Goal: Information Seeking & Learning: Learn about a topic

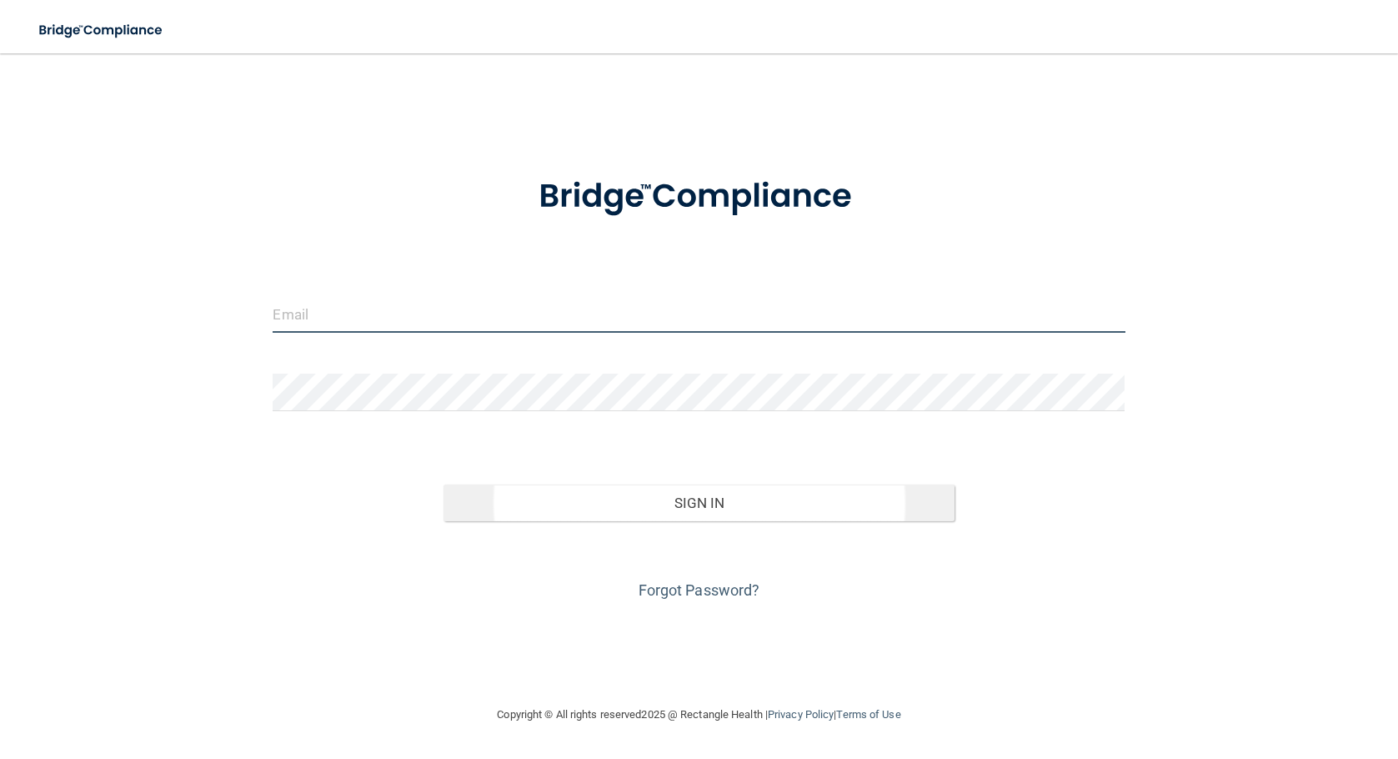
type input "[PERSON_NAME][EMAIL_ADDRESS][DOMAIN_NAME]"
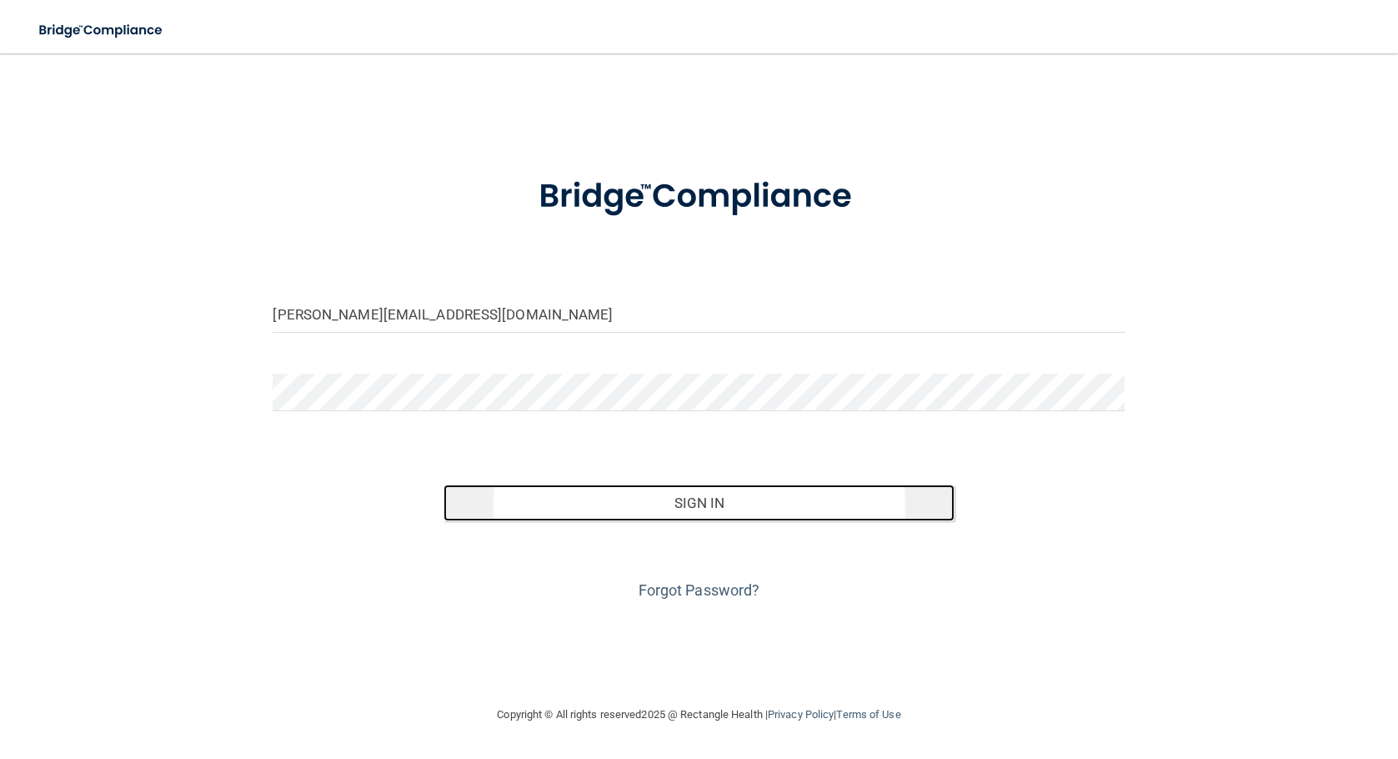
click at [629, 499] on button "Sign In" at bounding box center [698, 502] width 511 height 37
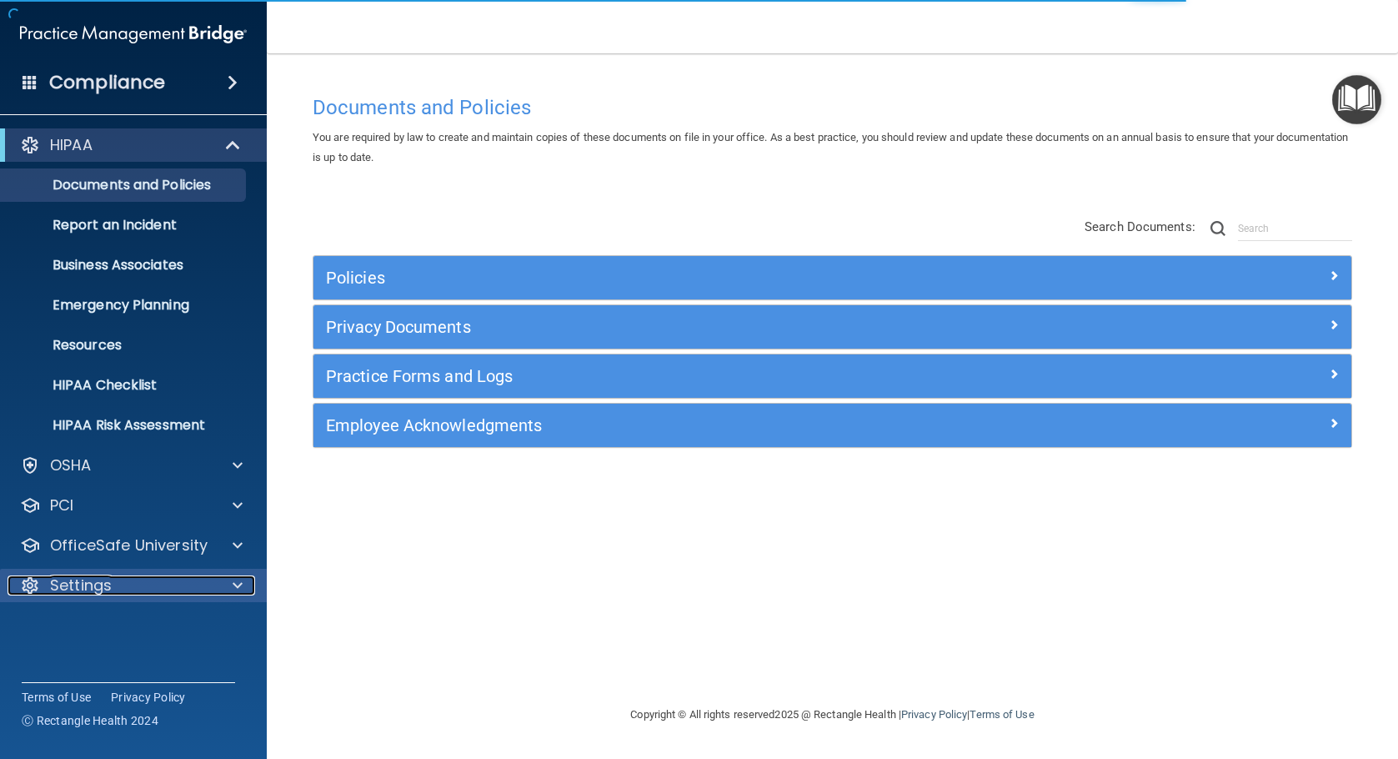
click at [233, 589] on span at bounding box center [238, 585] width 10 height 20
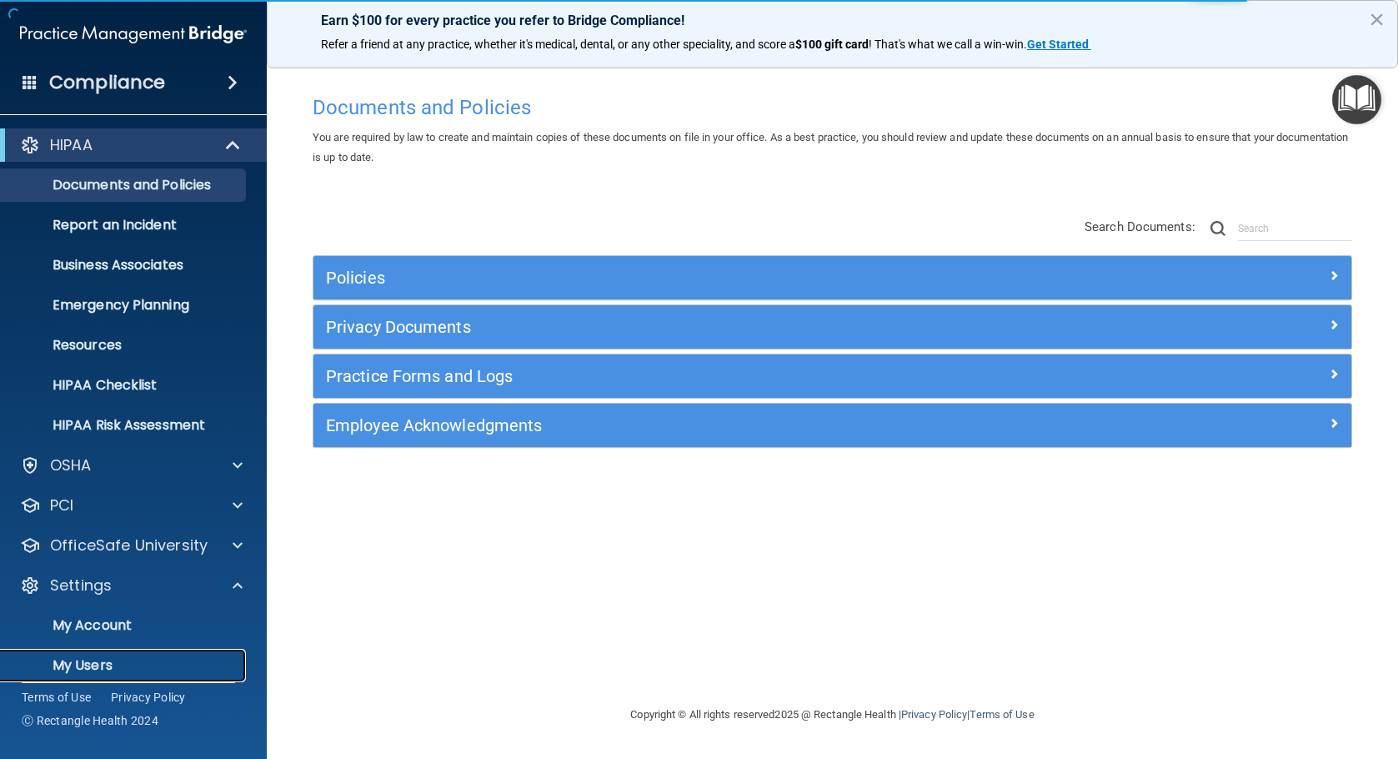
click at [165, 668] on p "My Users" at bounding box center [125, 665] width 228 height 17
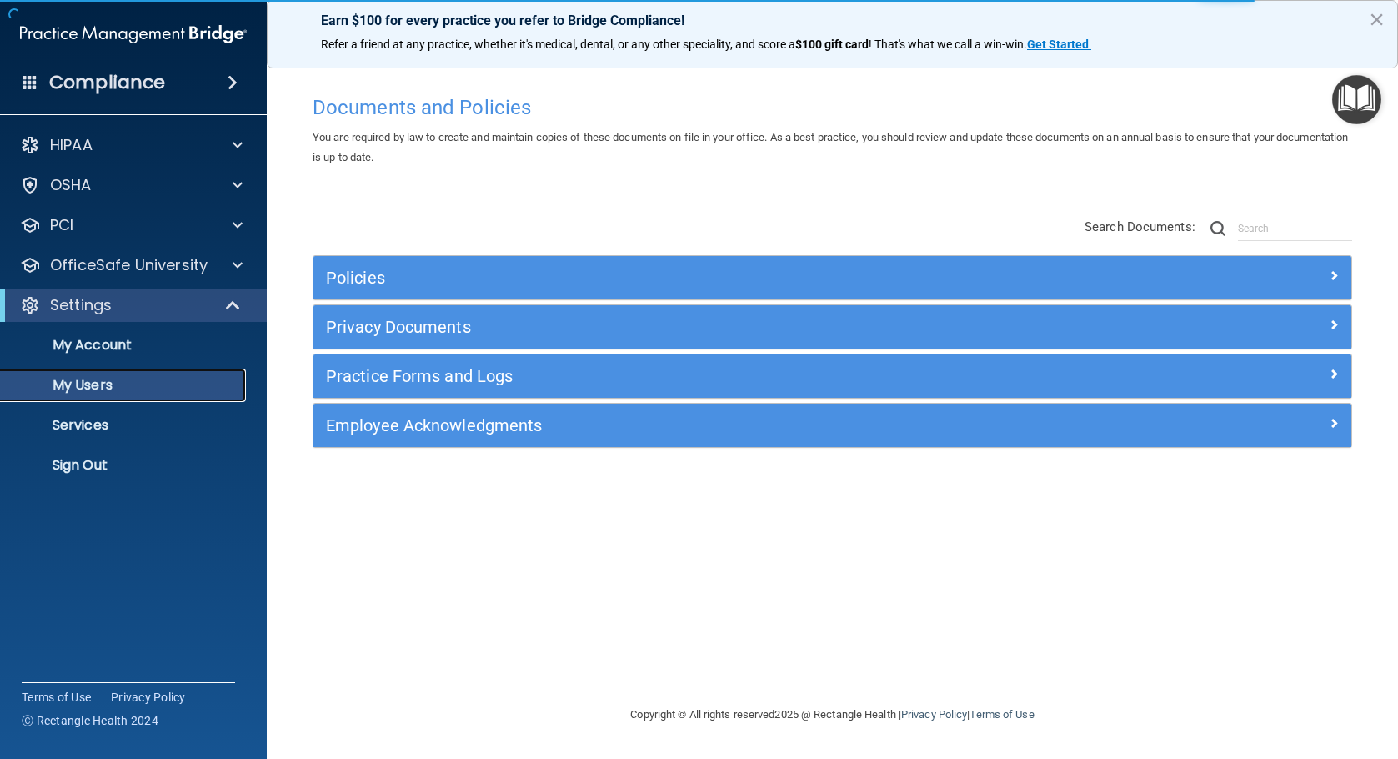
select select "20"
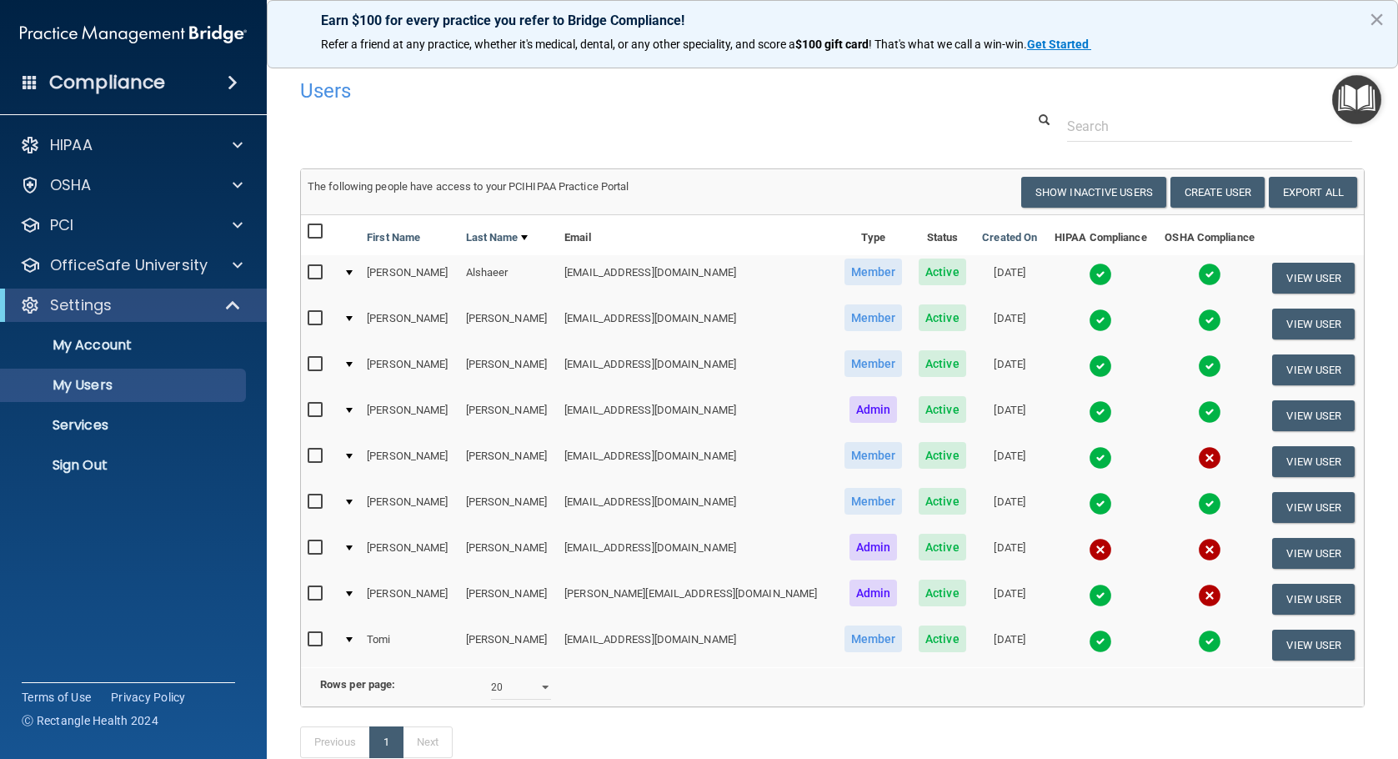
click at [313, 548] on input "checkbox" at bounding box center [317, 547] width 19 height 13
checkbox input "true"
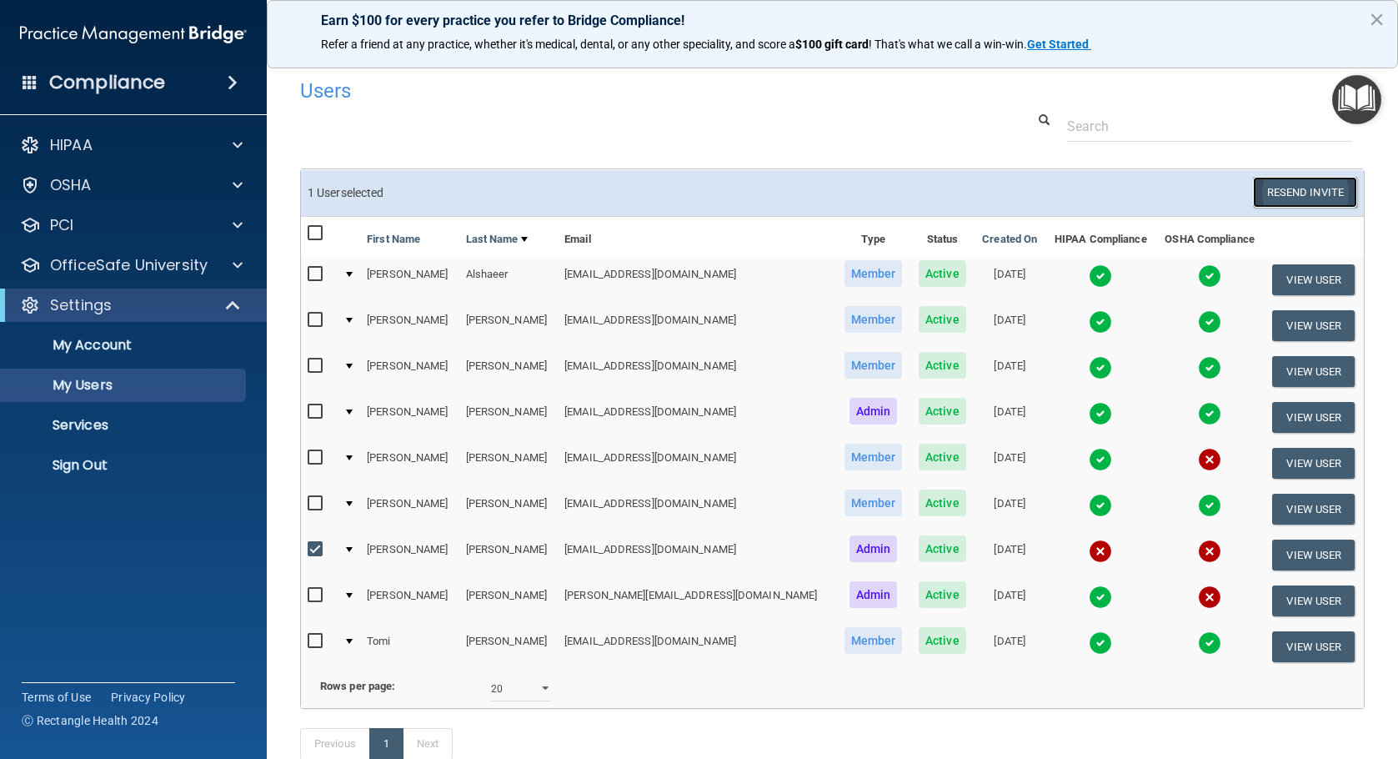
click at [1284, 192] on button "Resend Invite" at bounding box center [1305, 192] width 104 height 31
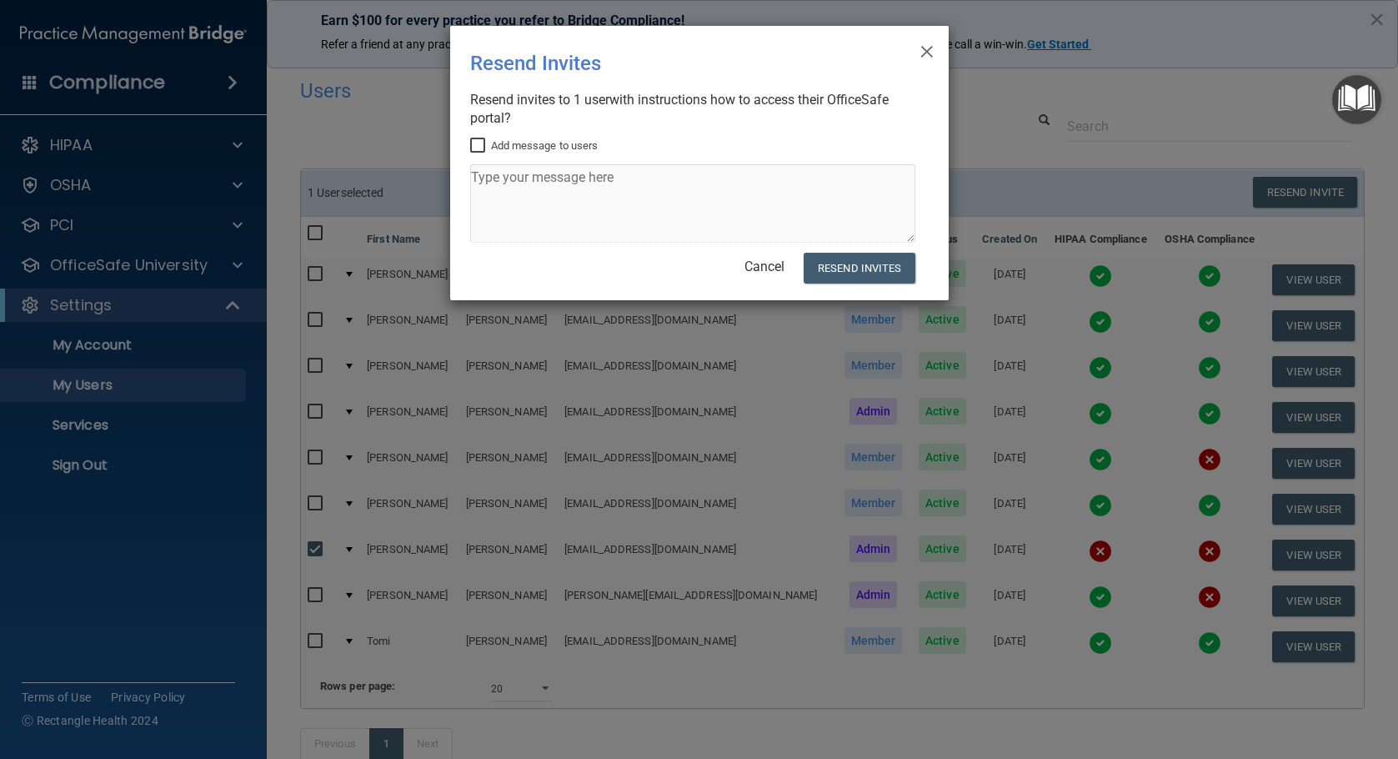
click at [478, 143] on input "Add message to users" at bounding box center [479, 145] width 19 height 13
checkbox input "true"
click at [494, 172] on textarea at bounding box center [692, 203] width 445 height 78
type textarea "from Jana"
click at [864, 268] on button "Resend Invites" at bounding box center [859, 268] width 111 height 31
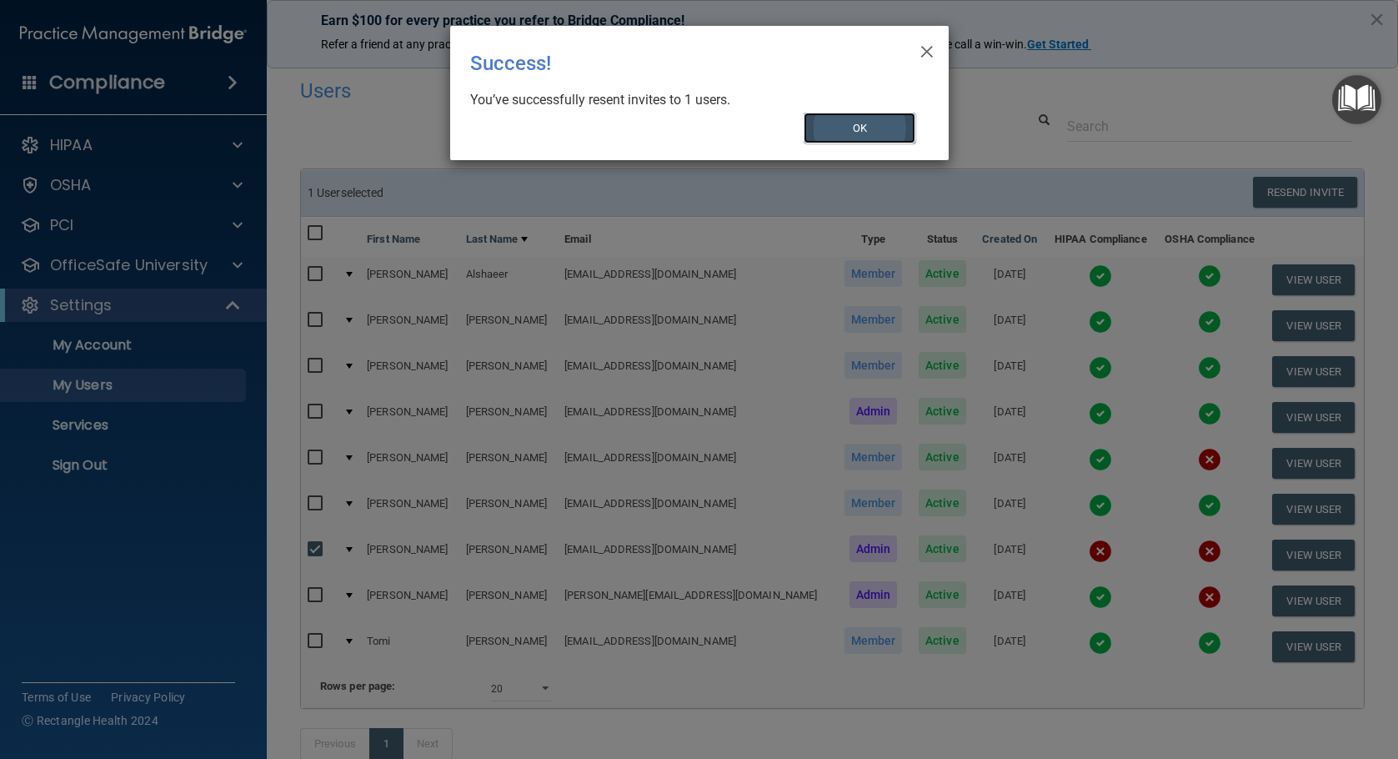
click at [875, 126] on button "OK" at bounding box center [860, 128] width 112 height 31
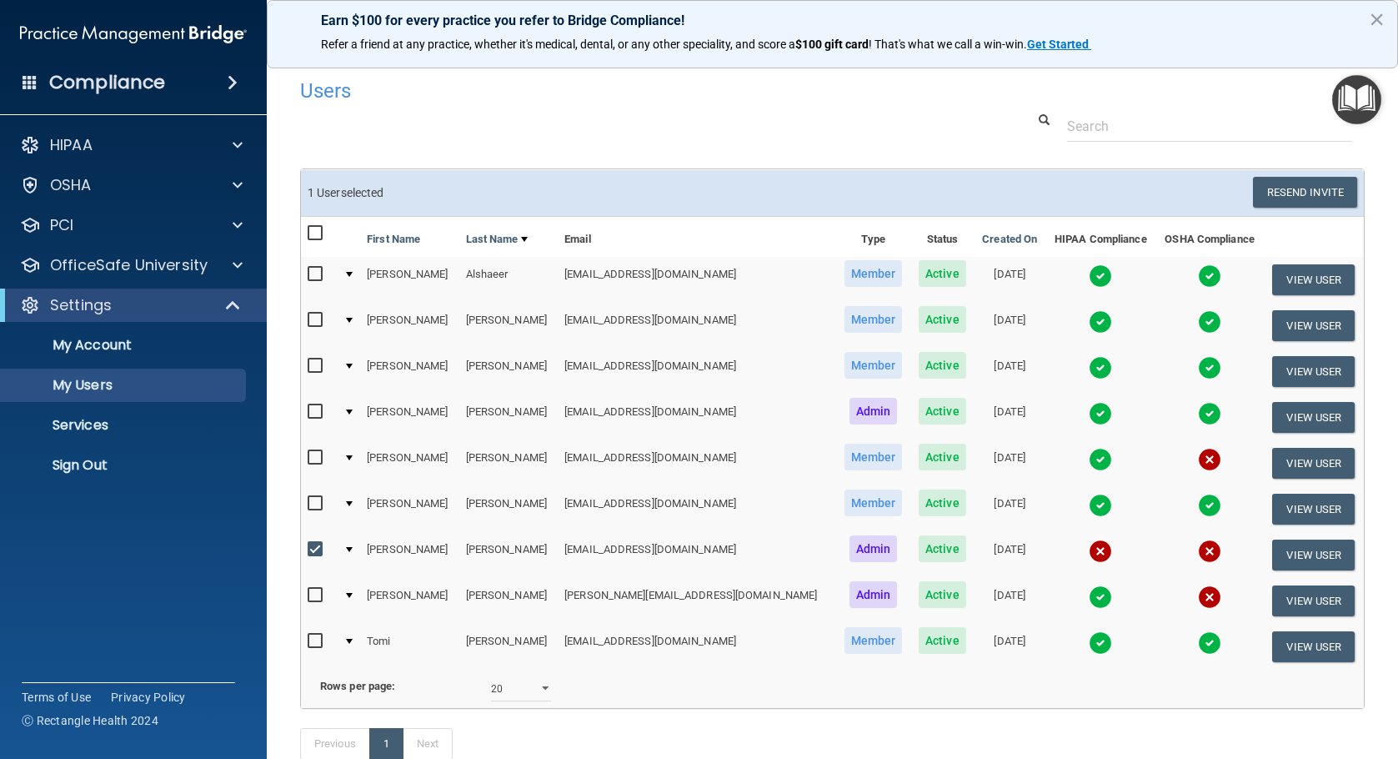
click at [311, 550] on input "checkbox" at bounding box center [317, 549] width 19 height 13
checkbox input "false"
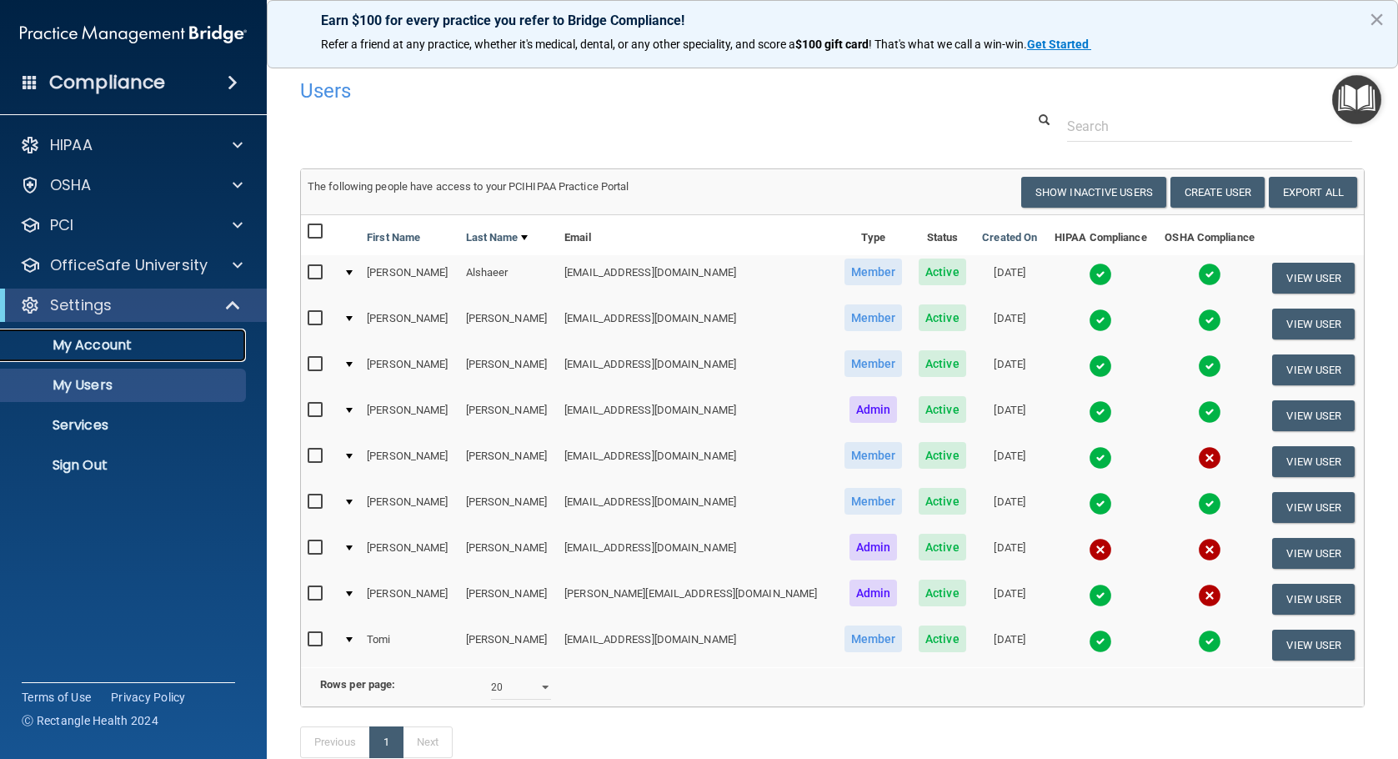
click at [116, 352] on p "My Account" at bounding box center [125, 345] width 228 height 17
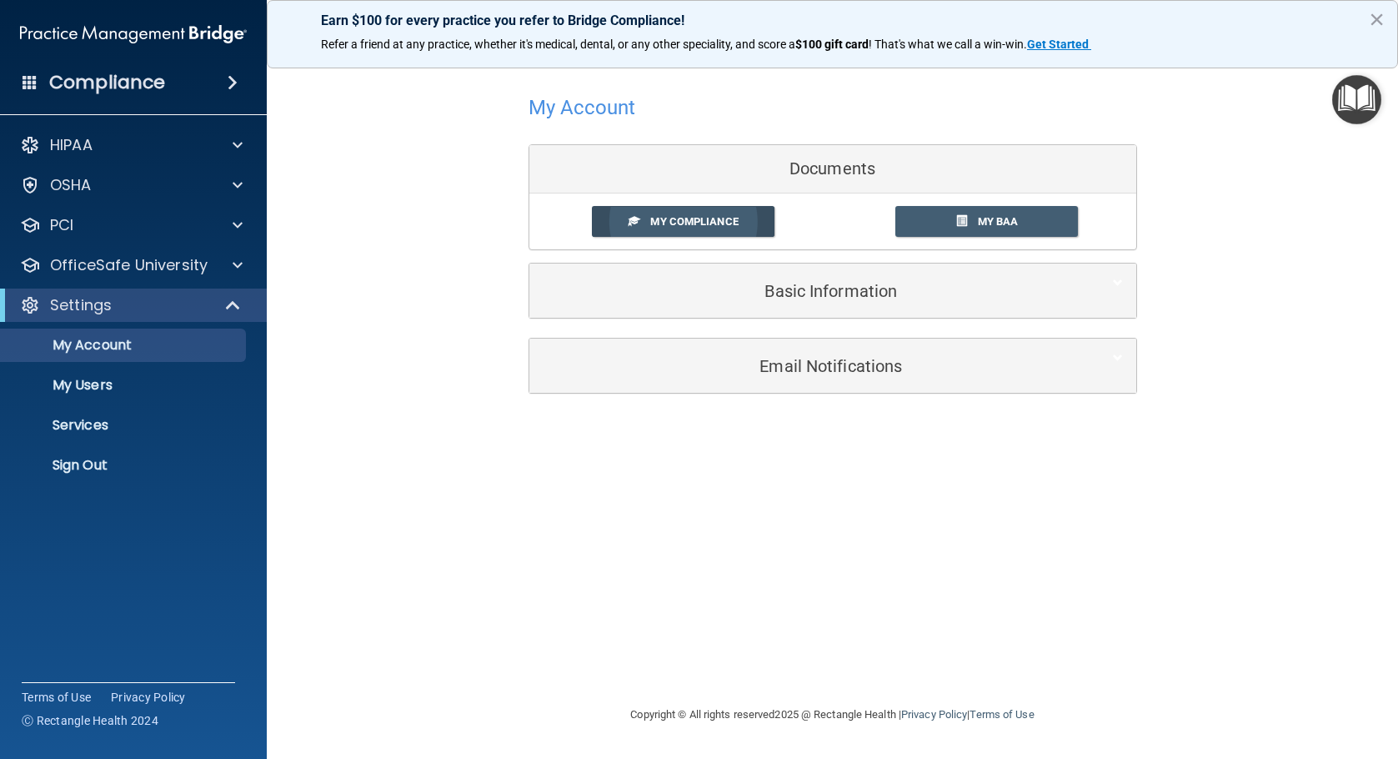
click at [639, 227] on link "My Compliance" at bounding box center [683, 221] width 183 height 31
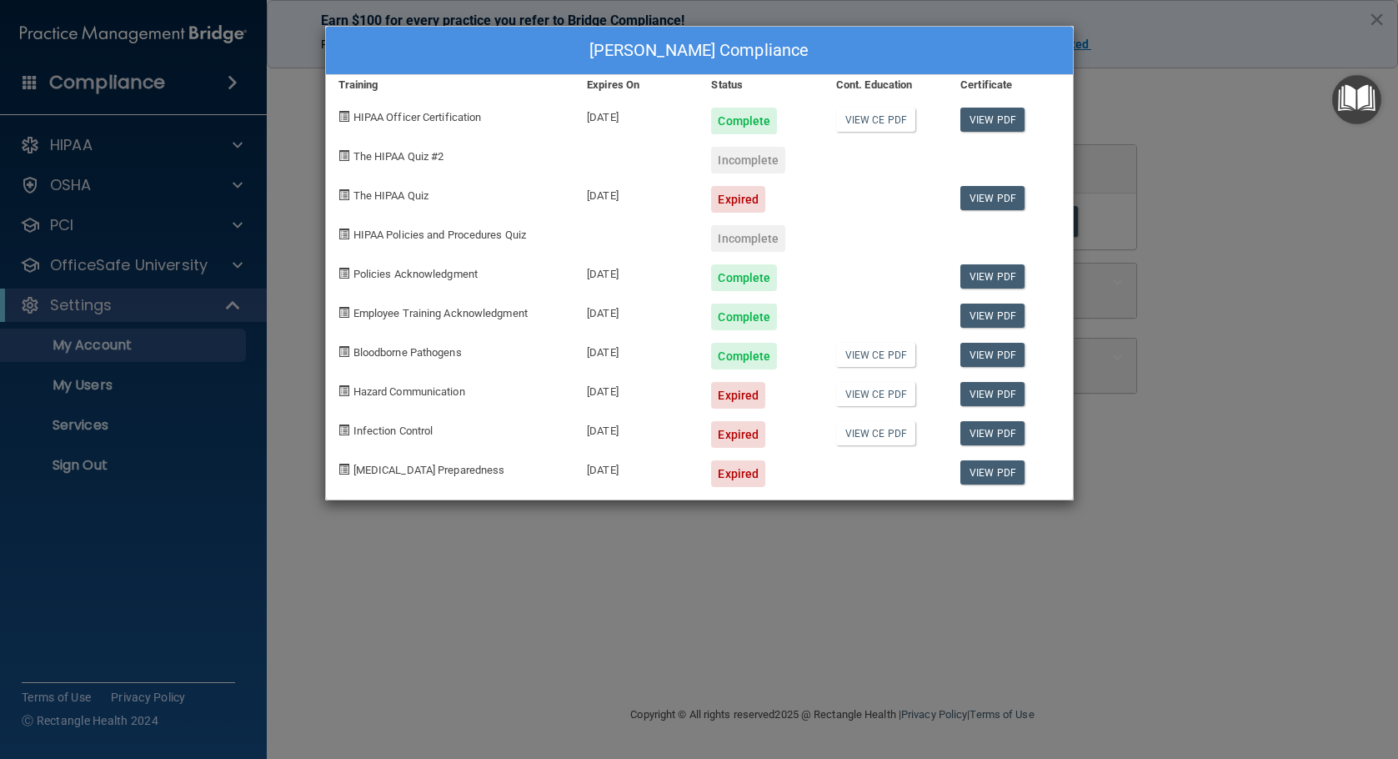
click at [749, 161] on div "Incomplete" at bounding box center [748, 160] width 74 height 27
click at [413, 161] on span "The HIPAA Quiz #2" at bounding box center [398, 156] width 91 height 13
click at [1001, 190] on link "View PDF" at bounding box center [992, 198] width 64 height 24
click at [157, 263] on div "Jana Teslow's Compliance Training Expires On Status Cont. Education Certificate…" at bounding box center [699, 379] width 1398 height 759
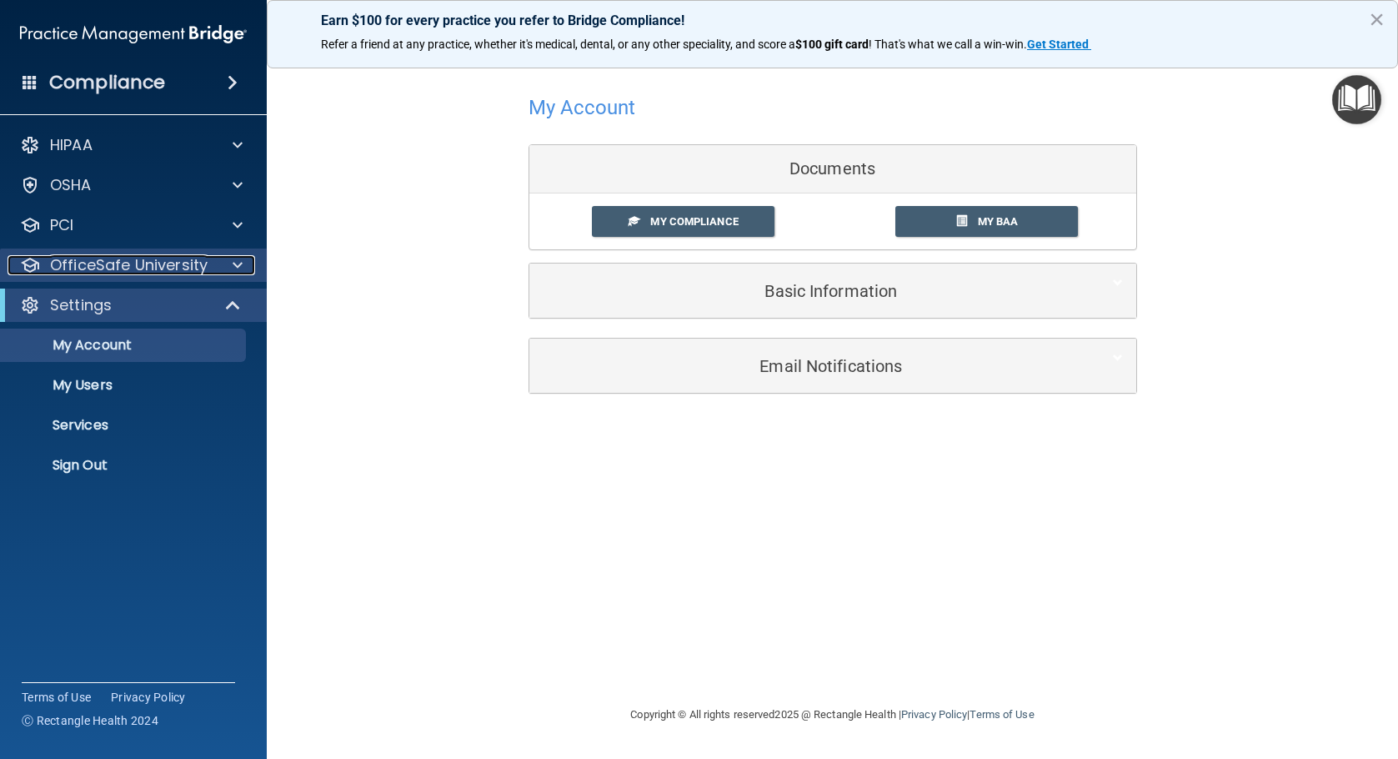
click at [169, 261] on p "OfficeSafe University" at bounding box center [129, 265] width 158 height 20
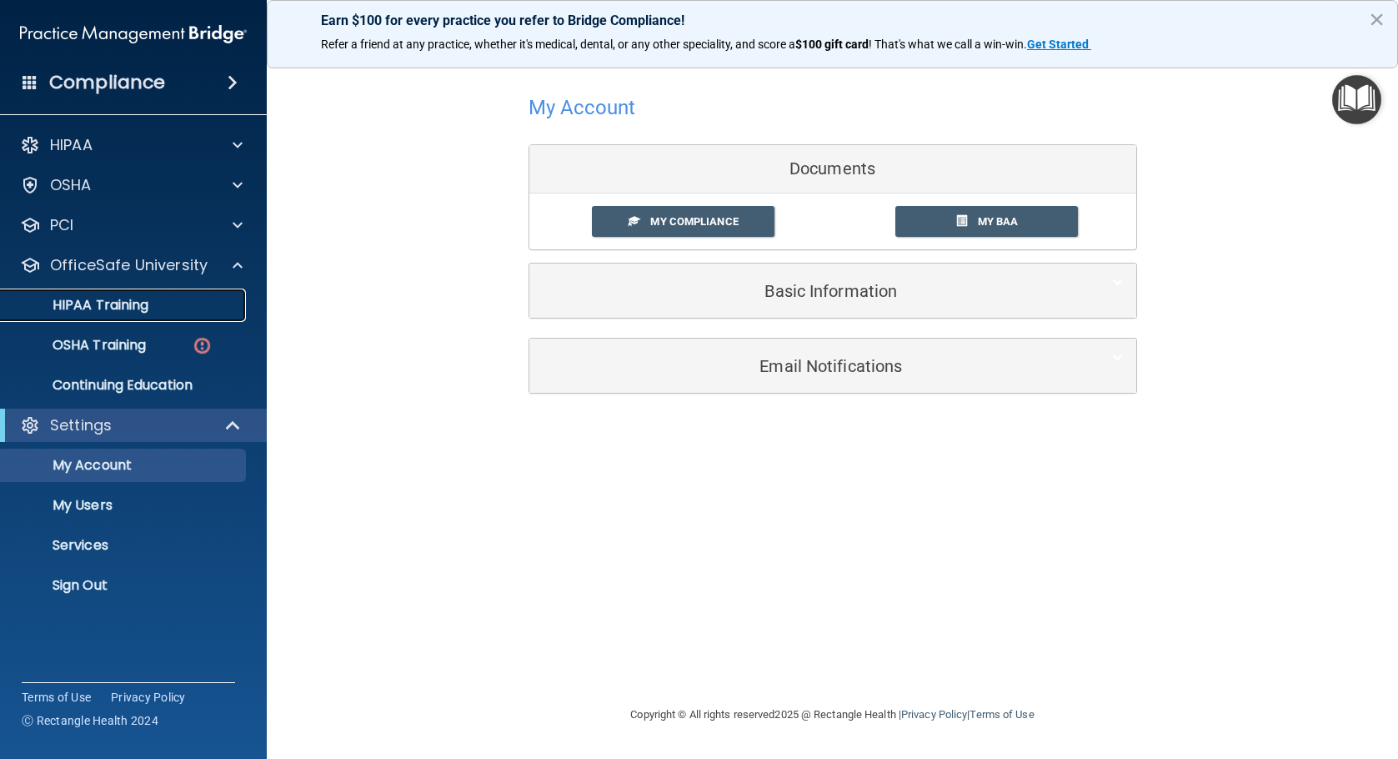
click at [137, 301] on p "HIPAA Training" at bounding box center [80, 305] width 138 height 17
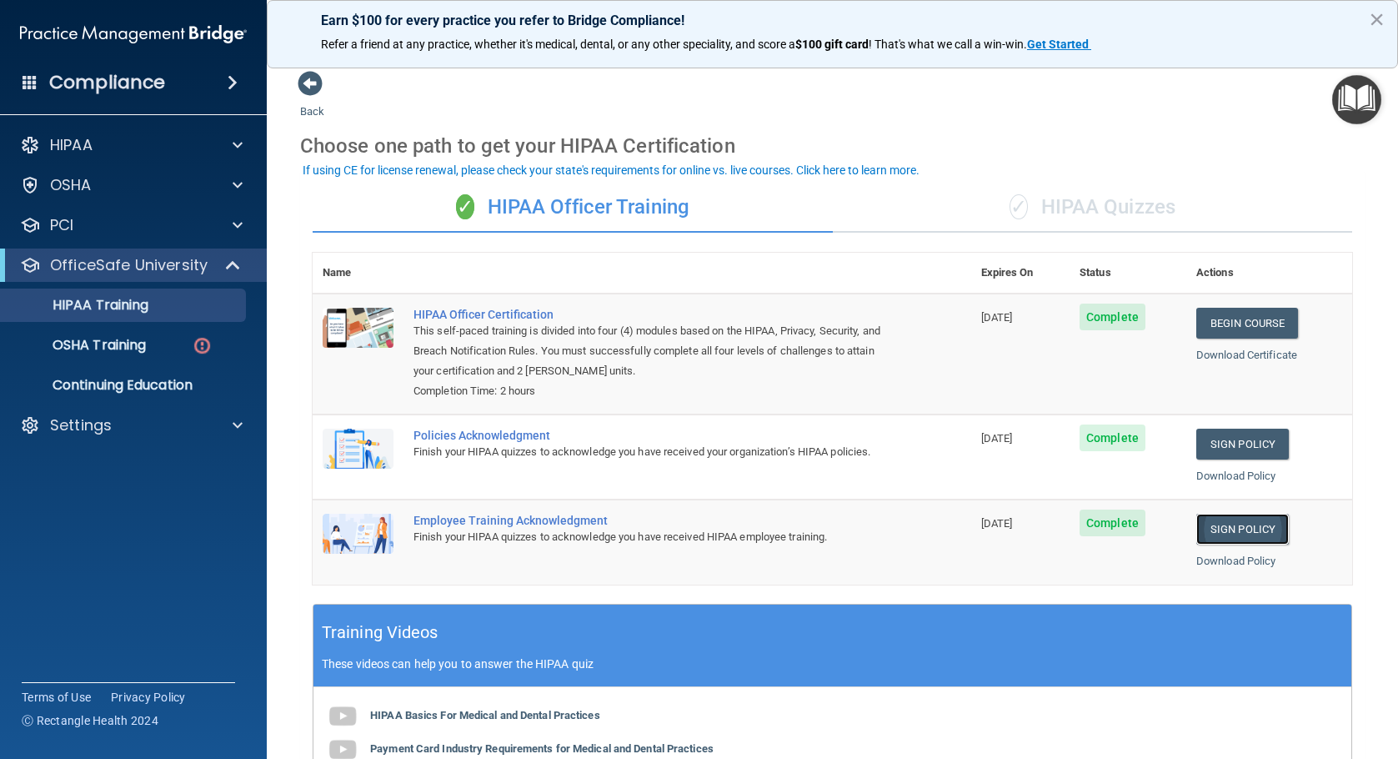
click at [1255, 524] on link "Sign Policy" at bounding box center [1242, 528] width 93 height 31
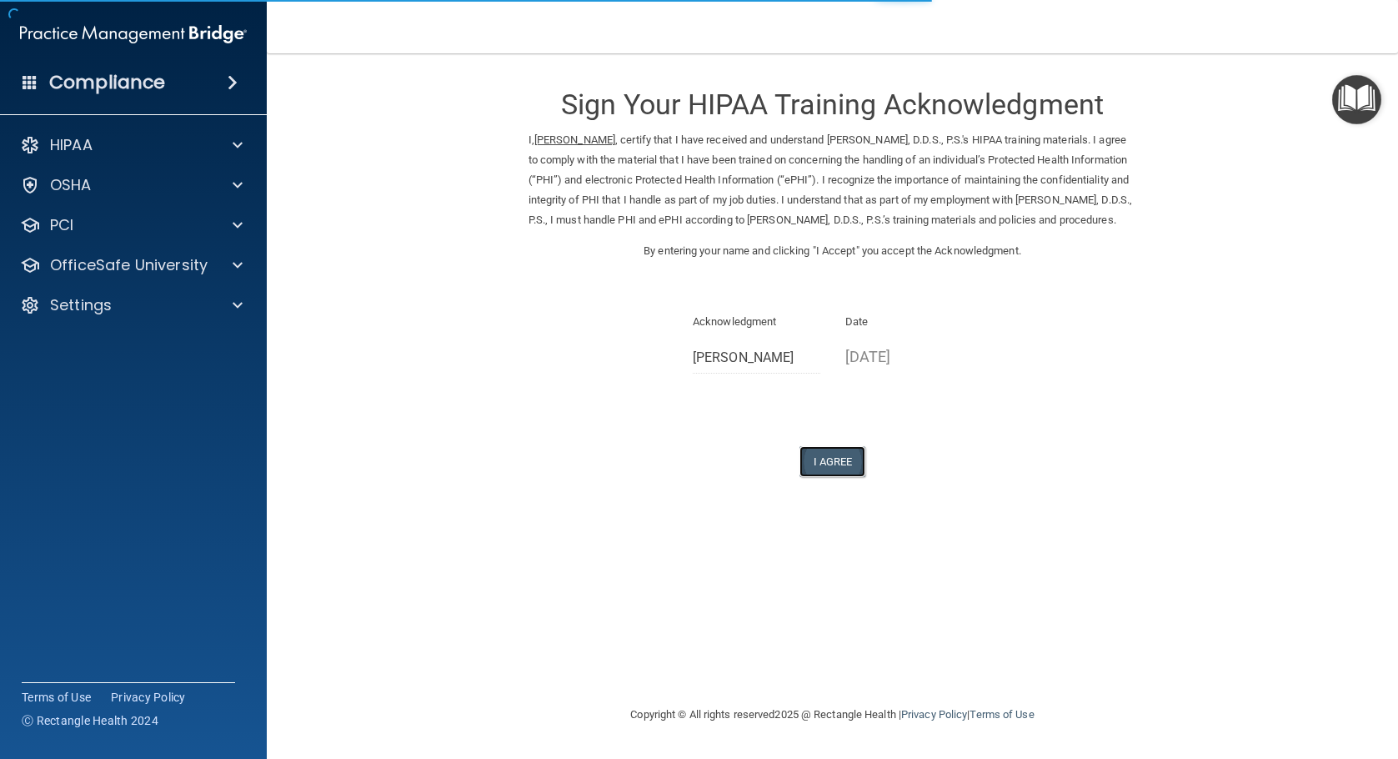
click at [846, 477] on button "I Agree" at bounding box center [832, 461] width 67 height 31
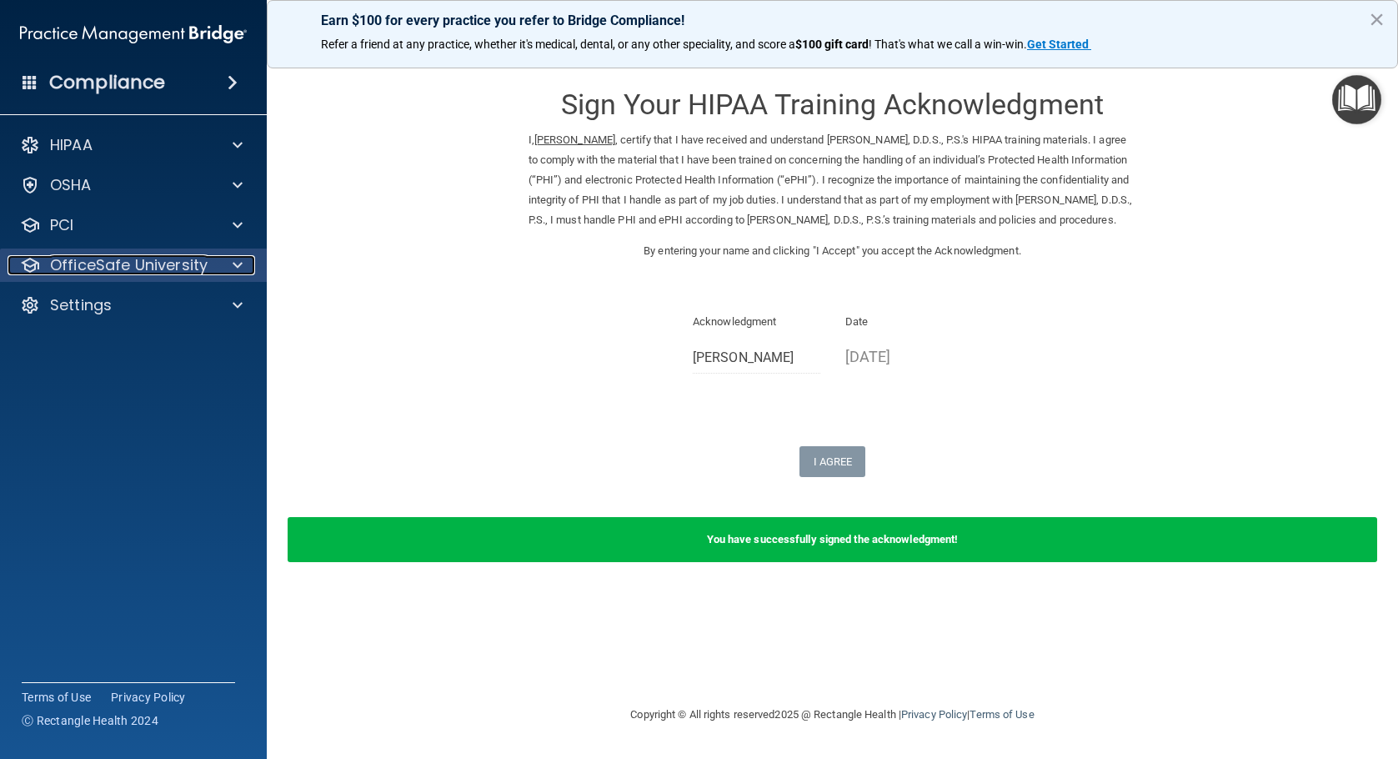
click at [161, 257] on p "OfficeSafe University" at bounding box center [129, 265] width 158 height 20
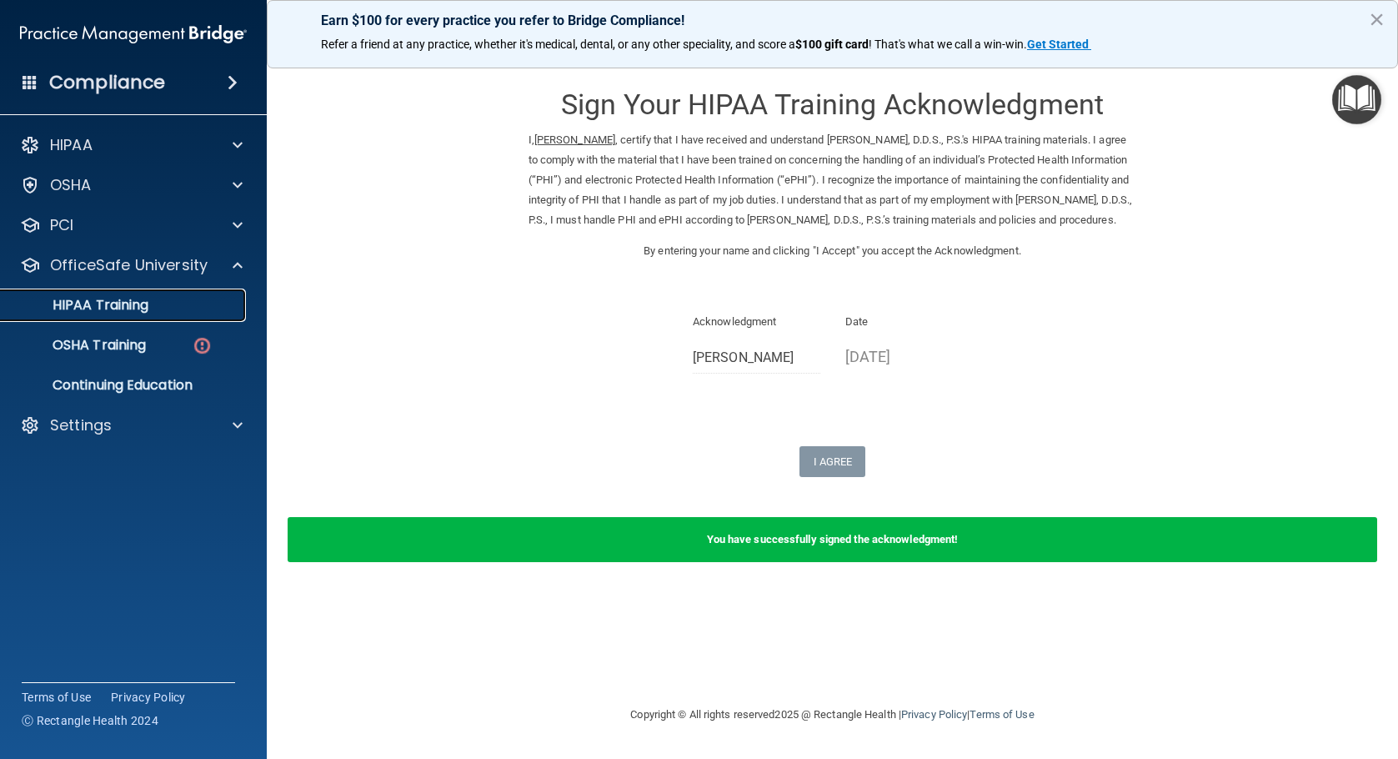
click at [134, 293] on link "HIPAA Training" at bounding box center [114, 304] width 263 height 33
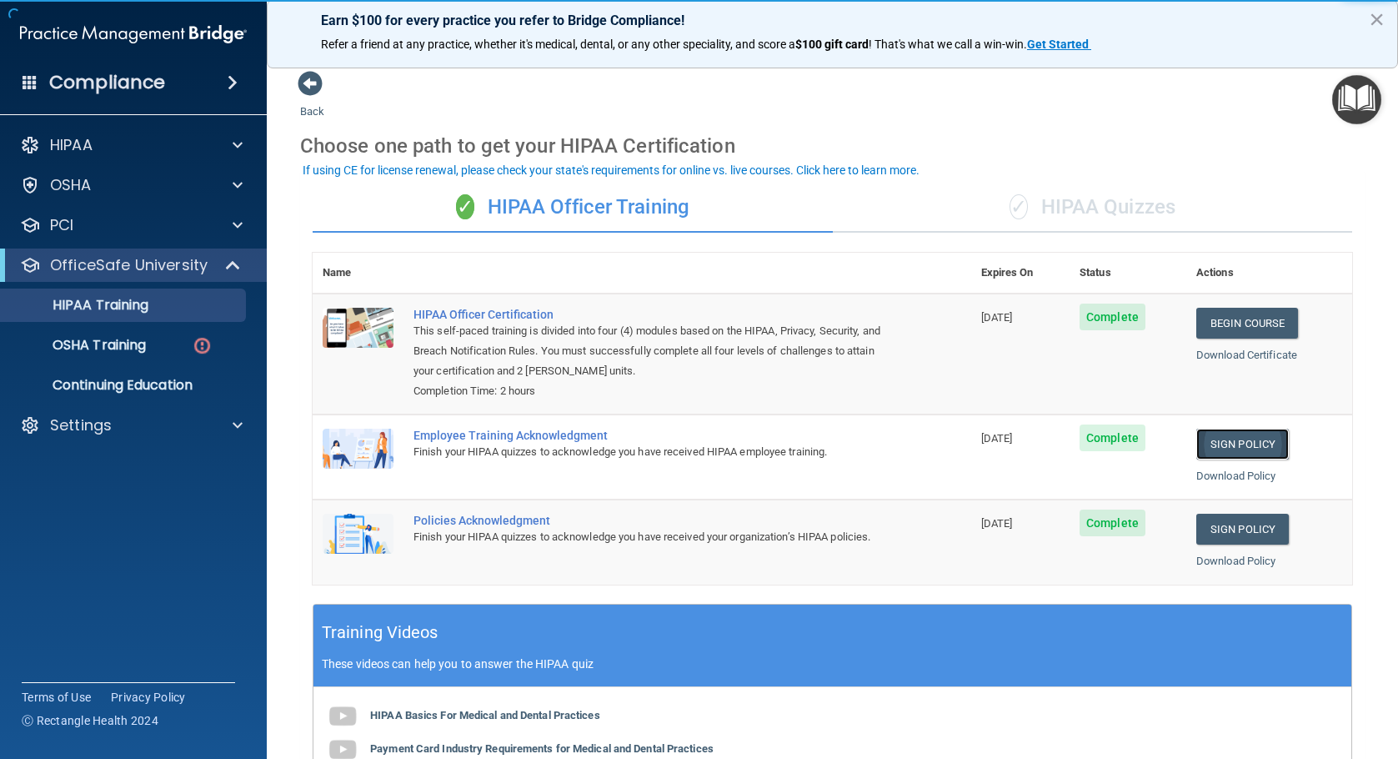
click at [1241, 441] on link "Sign Policy" at bounding box center [1242, 443] width 93 height 31
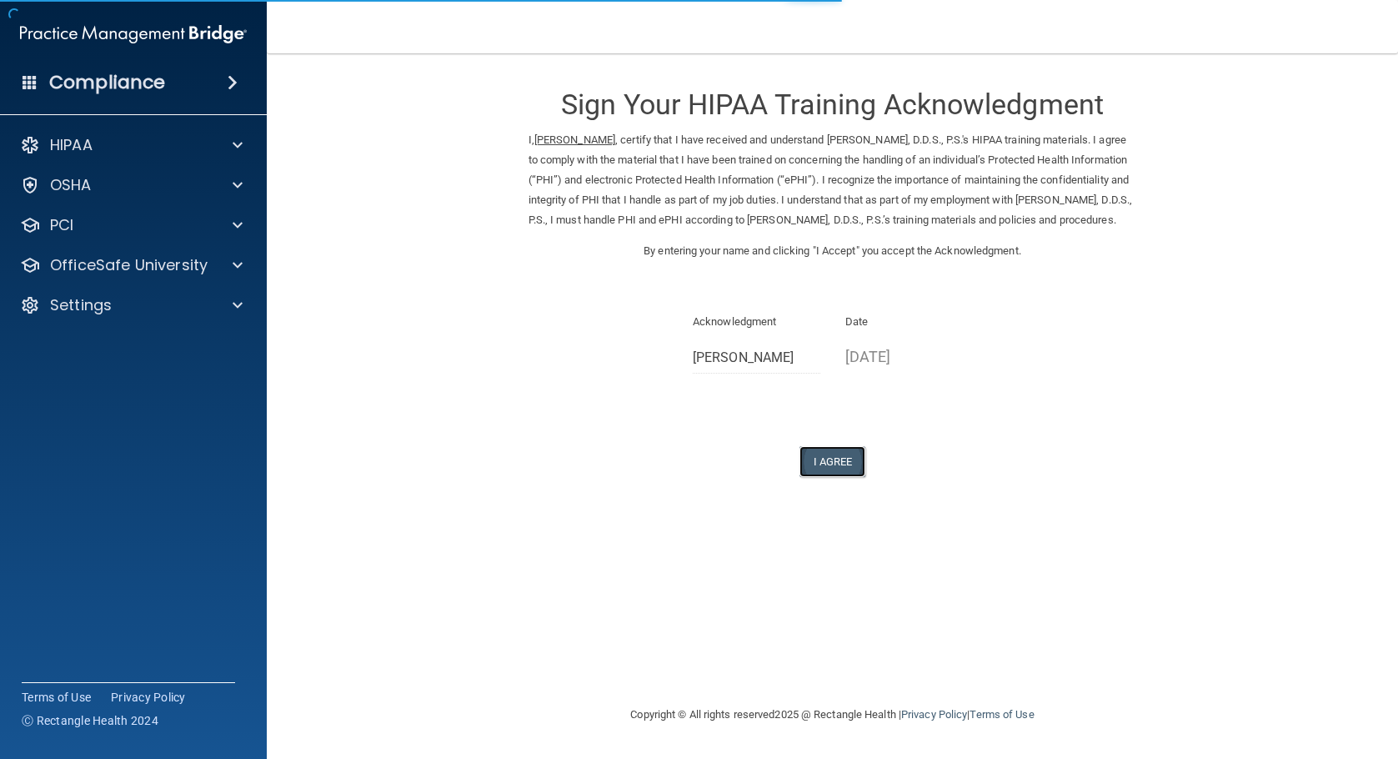
click at [851, 477] on button "I Agree" at bounding box center [832, 461] width 67 height 31
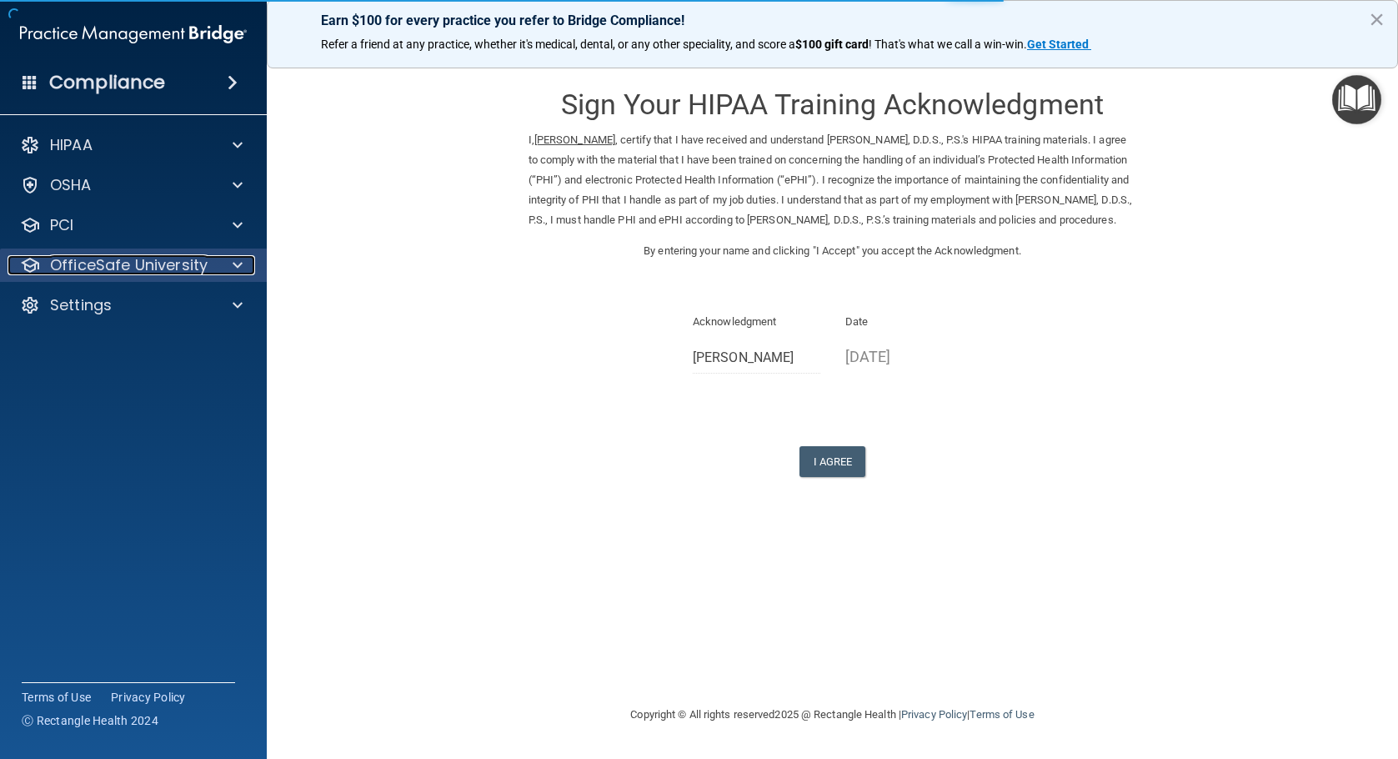
click at [237, 260] on span at bounding box center [238, 265] width 10 height 20
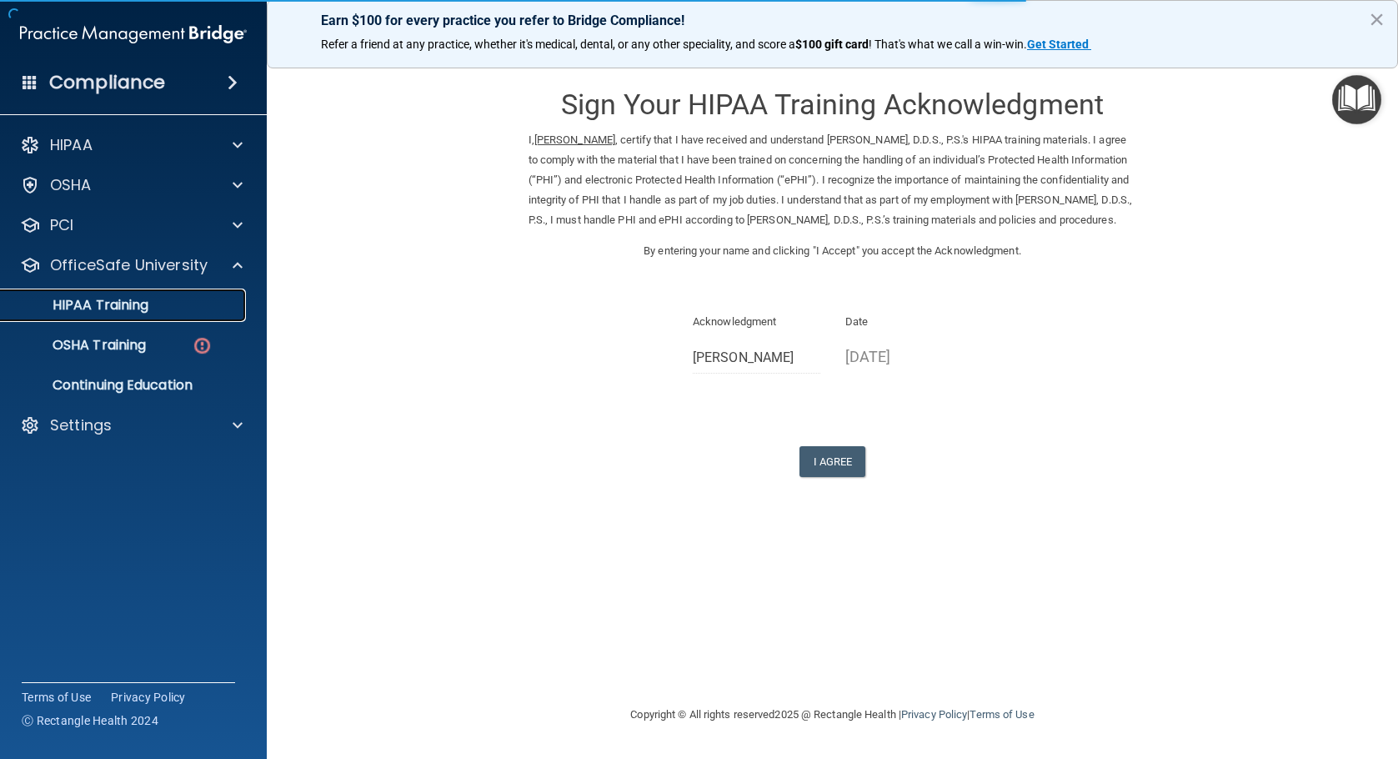
click at [153, 307] on div "HIPAA Training" at bounding box center [125, 305] width 228 height 17
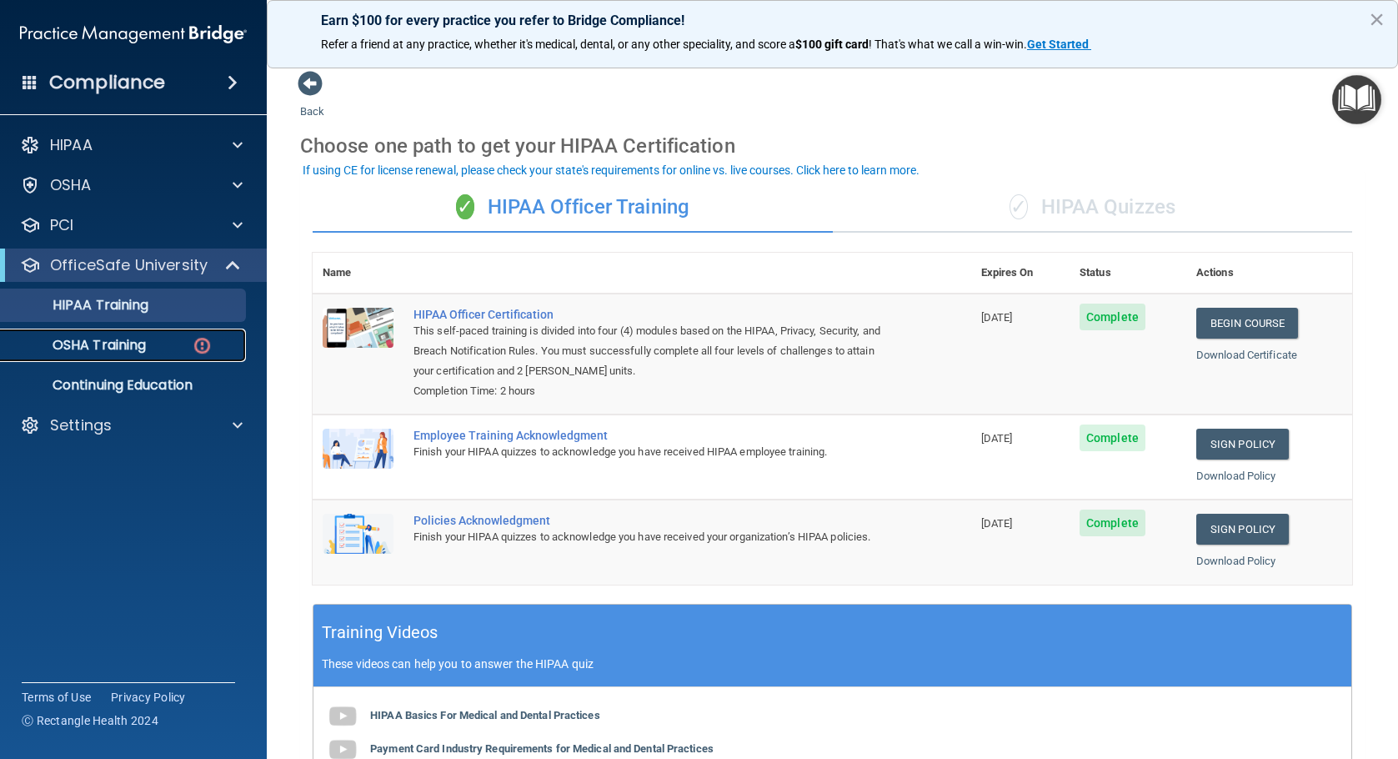
click at [125, 349] on p "OSHA Training" at bounding box center [78, 345] width 135 height 17
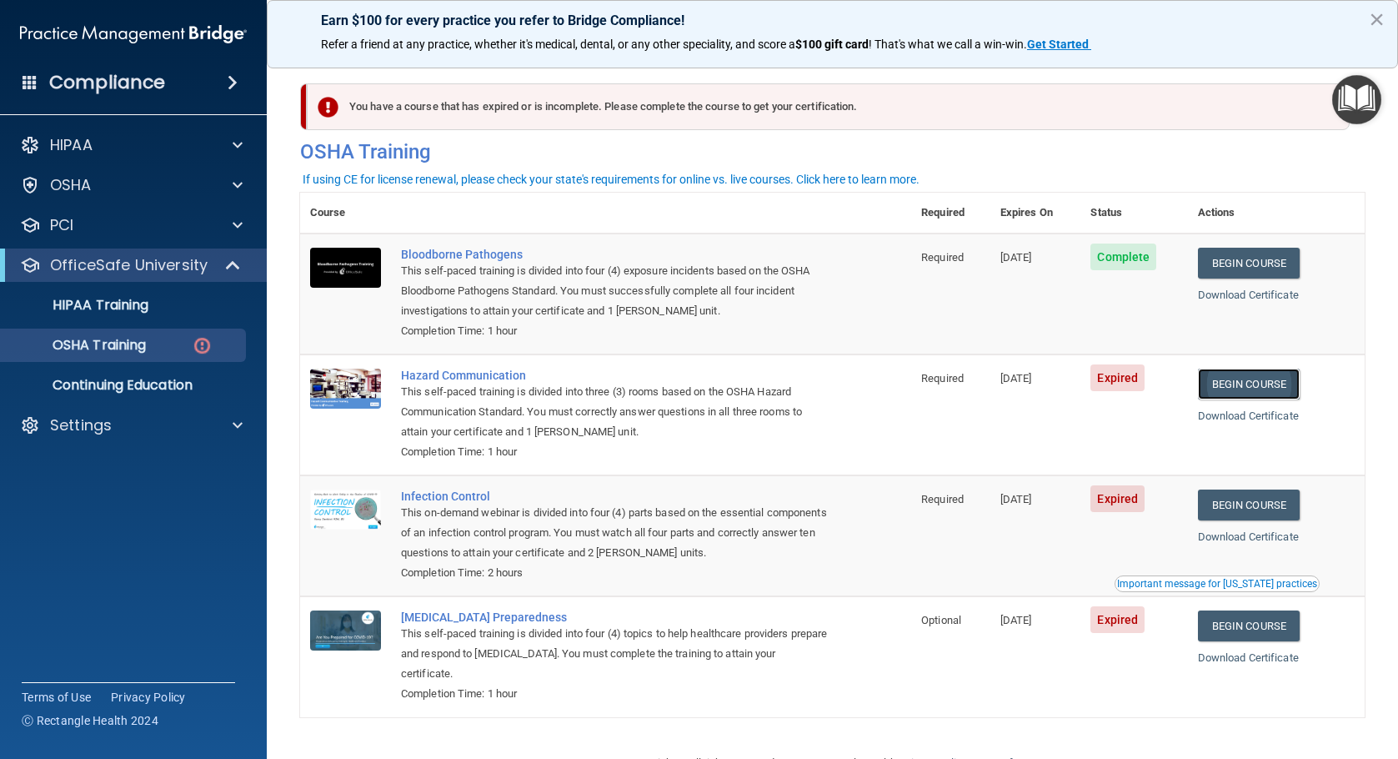
click at [1250, 382] on link "Begin Course" at bounding box center [1249, 383] width 102 height 31
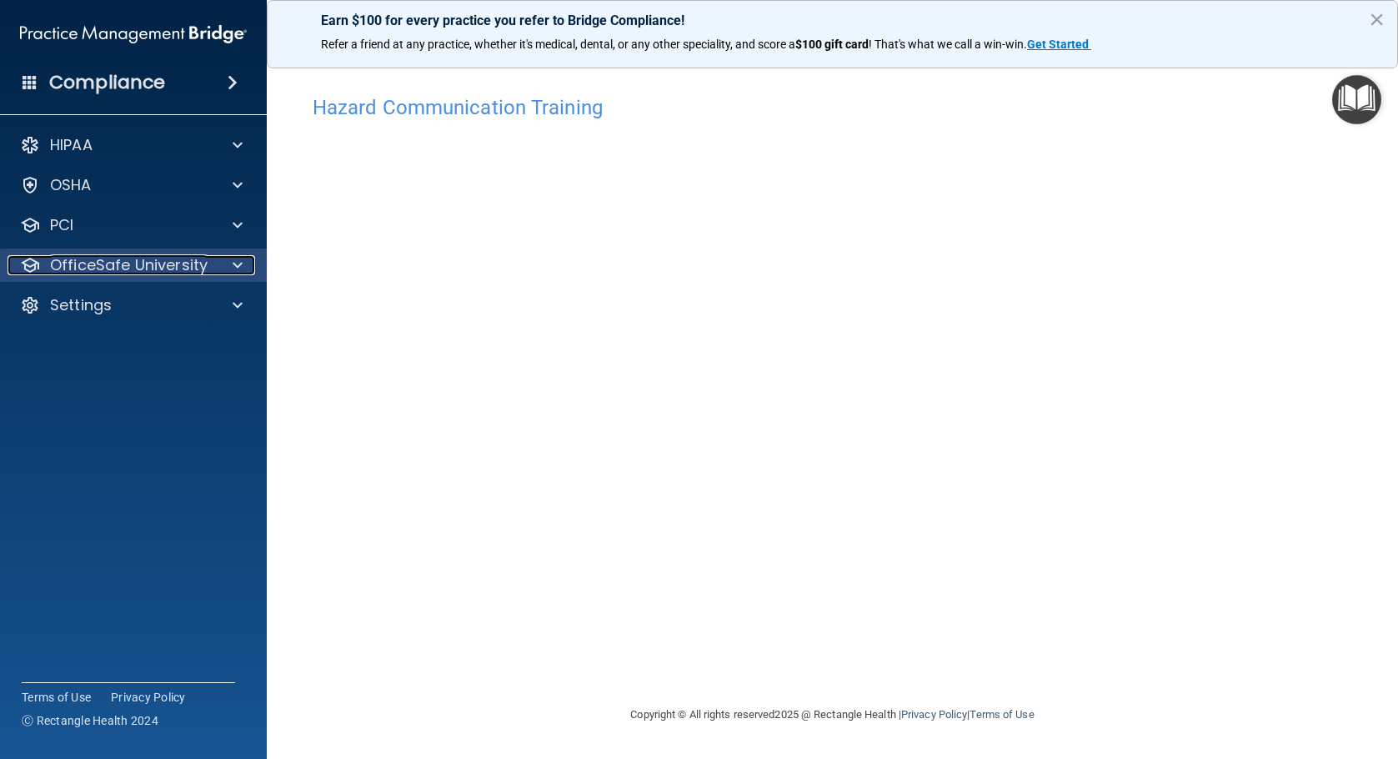
click at [101, 270] on p "OfficeSafe University" at bounding box center [129, 265] width 158 height 20
click at [131, 264] on p "OfficeSafe University" at bounding box center [129, 265] width 158 height 20
click at [125, 268] on p "OfficeSafe University" at bounding box center [129, 265] width 158 height 20
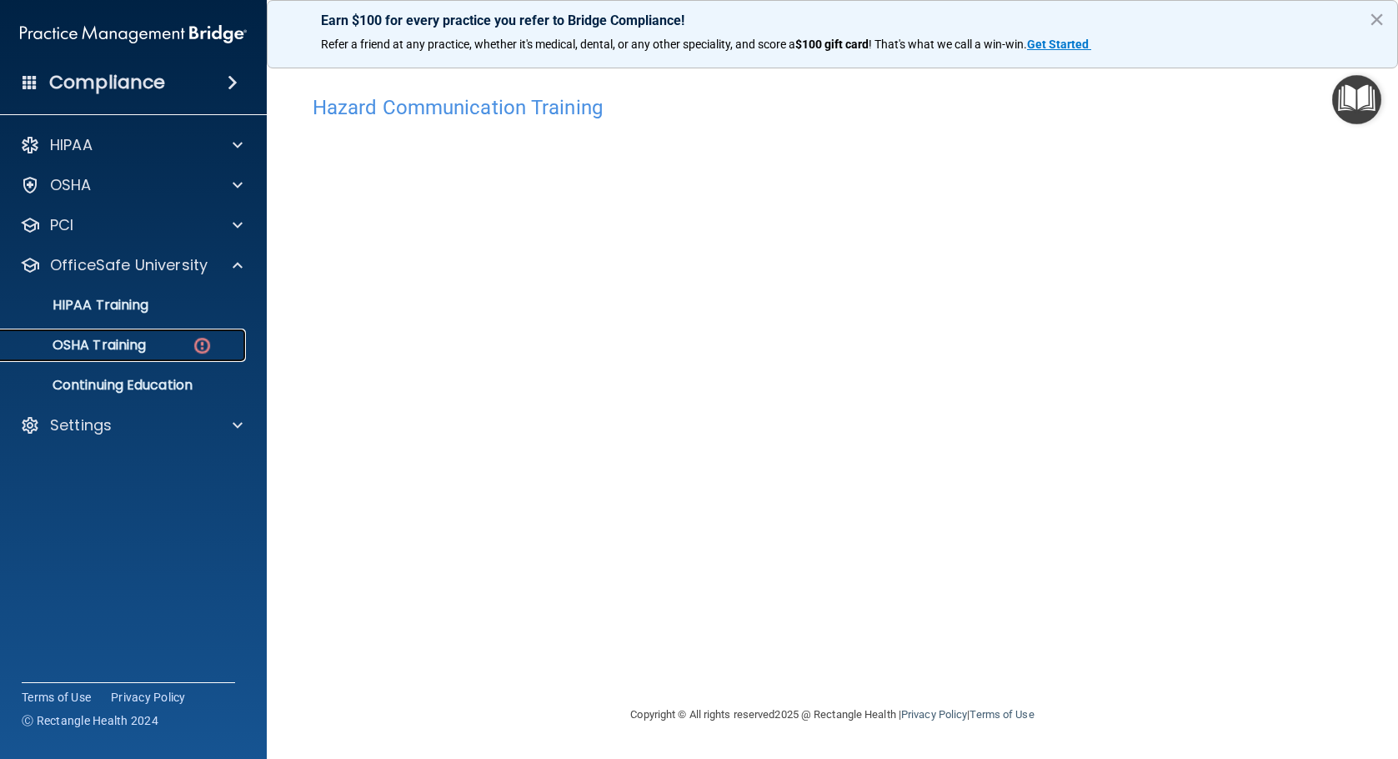
click at [101, 343] on p "OSHA Training" at bounding box center [78, 345] width 135 height 17
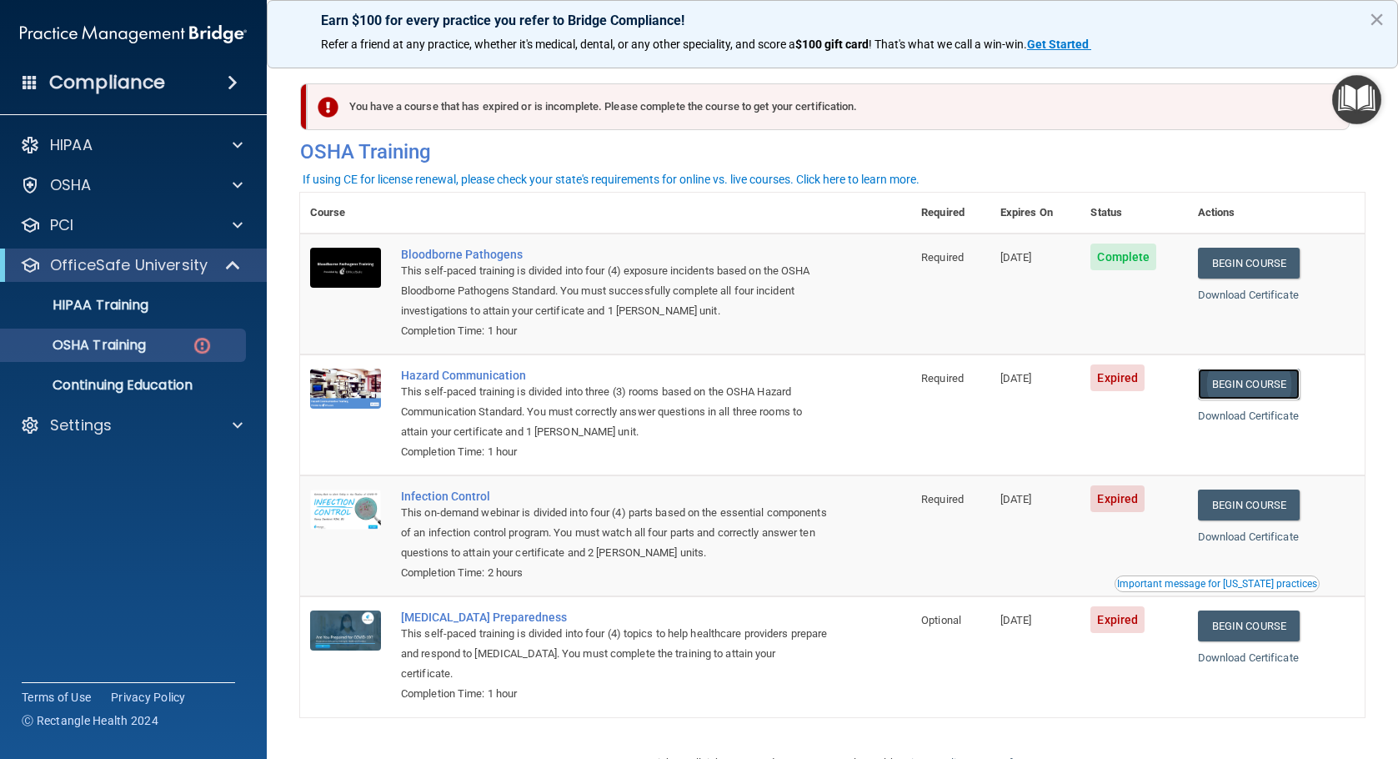
click at [1258, 382] on link "Begin Course" at bounding box center [1249, 383] width 102 height 31
